Goal: Information Seeking & Learning: Learn about a topic

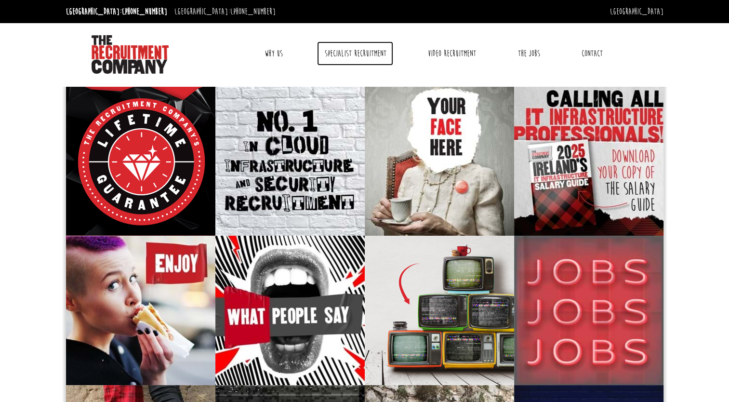
click at [372, 61] on link "Specialist Recruitment" at bounding box center [355, 53] width 76 height 24
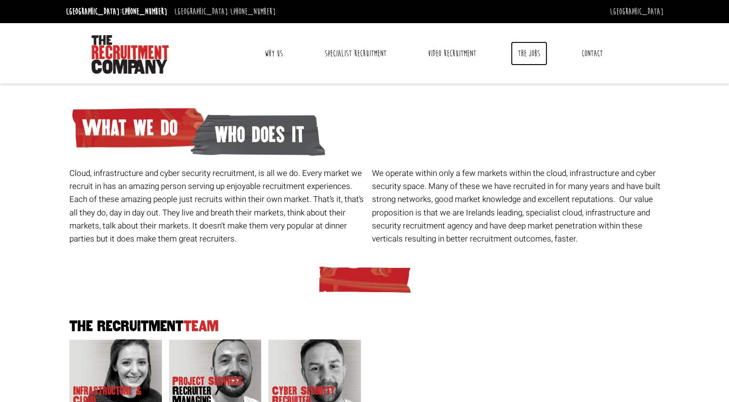
click at [527, 53] on link "The Jobs" at bounding box center [528, 53] width 37 height 24
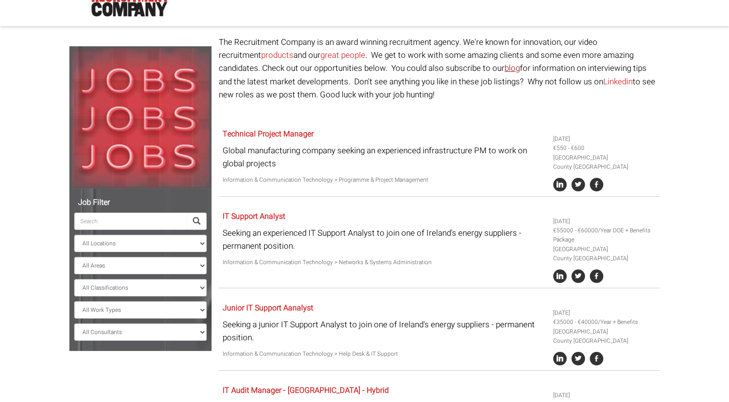
scroll to position [58, 0]
click at [181, 242] on select "All Locations Sydney Melbourne Ireland Sydney CBD Parramatta Circular Quay Nort…" at bounding box center [140, 242] width 132 height 17
click at [74, 234] on select "All Locations Sydney Melbourne Ireland Sydney CBD Parramatta Circular Quay Nort…" at bounding box center [140, 242] width 132 height 17
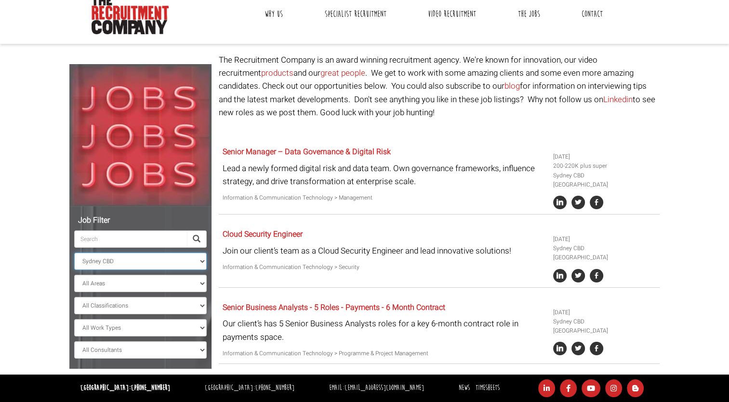
scroll to position [40, 0]
click at [150, 269] on select "All Locations Sydney Melbourne Ireland Sydney CBD Parramatta Circular Quay Nort…" at bounding box center [140, 260] width 132 height 17
click at [74, 252] on select "All Locations Sydney Melbourne Ireland Sydney CBD Parramatta Circular Quay Nort…" at bounding box center [140, 260] width 132 height 17
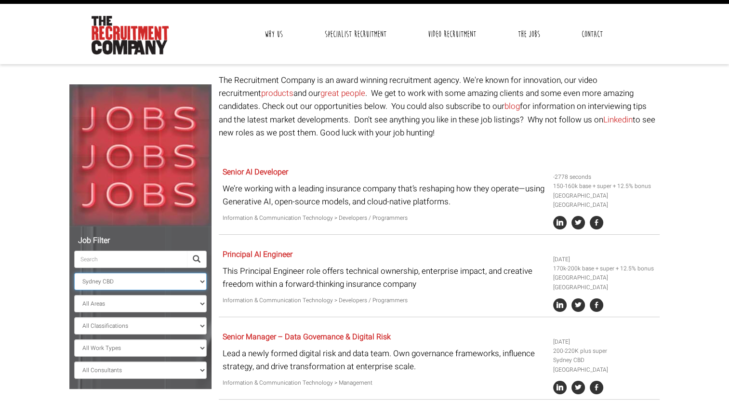
scroll to position [18, 0]
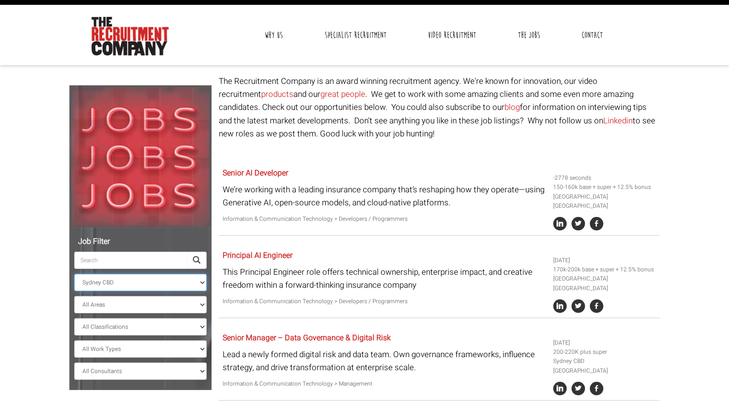
click at [173, 279] on select "All Locations Sydney Melbourne Ireland Sydney CBD Parramatta Circular Quay Nort…" at bounding box center [140, 282] width 132 height 17
click at [74, 274] on select "All Locations Sydney Melbourne Ireland Sydney CBD Parramatta Circular Quay Nort…" at bounding box center [140, 282] width 132 height 17
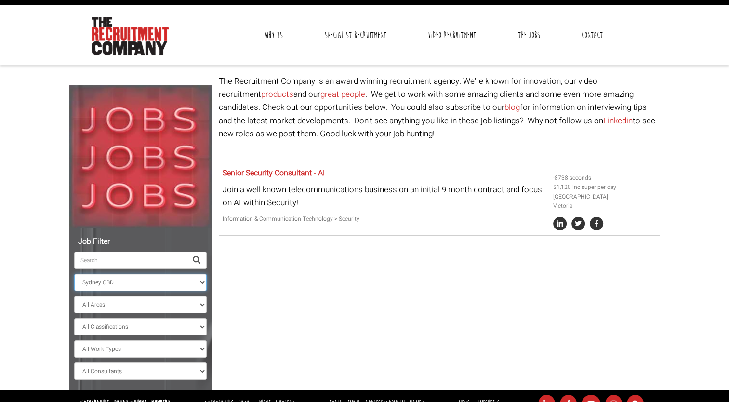
click at [171, 284] on select "All Locations Sydney Melbourne Ireland Sydney CBD Parramatta Circular Quay Nort…" at bounding box center [140, 282] width 132 height 17
click at [294, 286] on div "Job Filter All Locations Sydney Melbourne Ireland Sydney CBD Parramatta Circula…" at bounding box center [364, 232] width 604 height 315
click at [173, 276] on select "All Locations Sydney Melbourne Ireland Sydney CBD Parramatta Circular Quay Nort…" at bounding box center [140, 282] width 132 height 17
select select "Parramatta"
click at [74, 274] on select "All Locations Sydney Melbourne Ireland Sydney CBD Parramatta Circular Quay Nort…" at bounding box center [140, 282] width 132 height 17
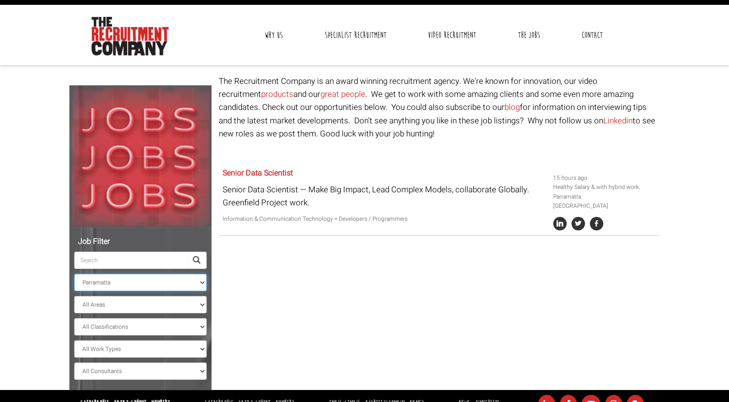
click at [151, 284] on select "All Locations Sydney Melbourne Ireland Sydney CBD Parramatta Circular Quay Nort…" at bounding box center [140, 282] width 132 height 17
select select
click at [74, 274] on select "All Locations Sydney Melbourne Ireland Sydney CBD Parramatta Circular Quay Nort…" at bounding box center [140, 282] width 132 height 17
